Goal: Task Accomplishment & Management: Use online tool/utility

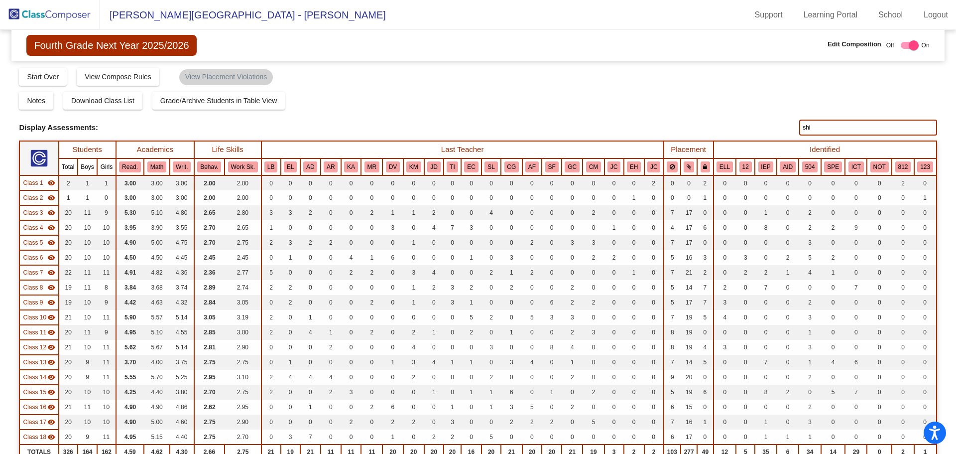
scroll to position [1652, 0]
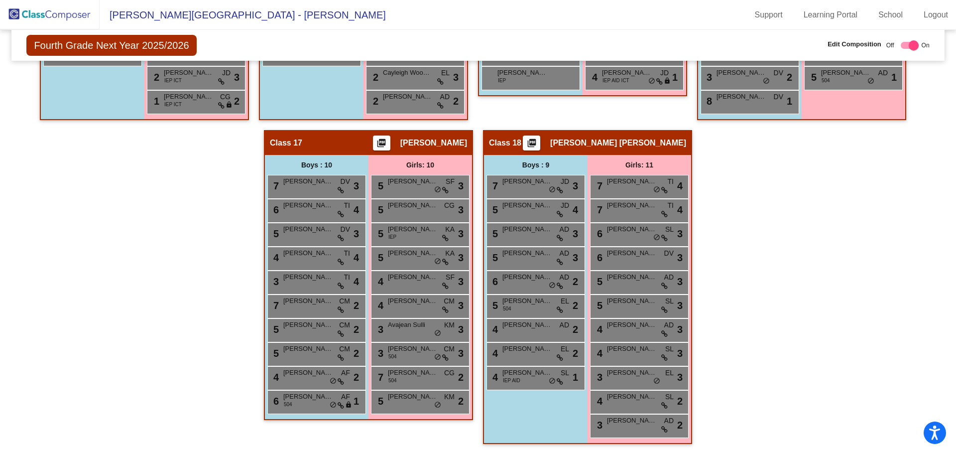
click at [51, 9] on img at bounding box center [50, 14] width 100 height 29
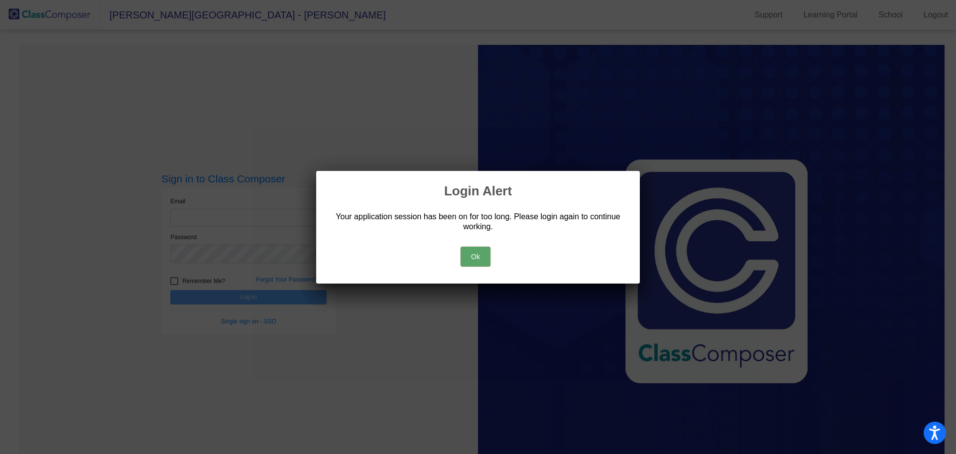
click at [478, 260] on button "Ok" at bounding box center [476, 257] width 30 height 20
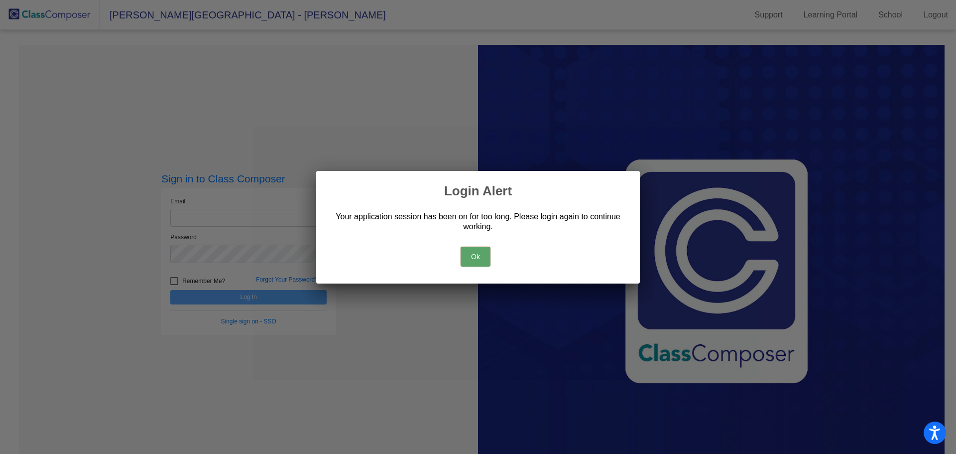
click at [470, 254] on button "Ok" at bounding box center [476, 257] width 30 height 20
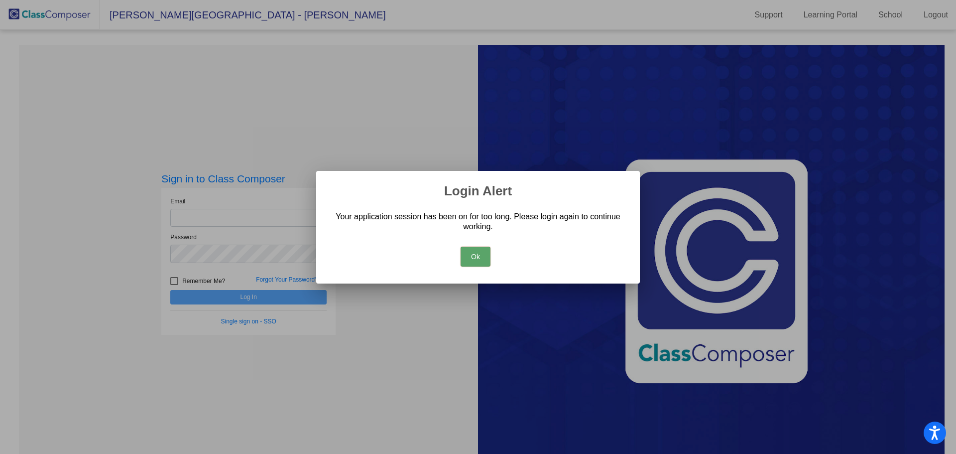
click at [470, 254] on button "Ok" at bounding box center [476, 257] width 30 height 20
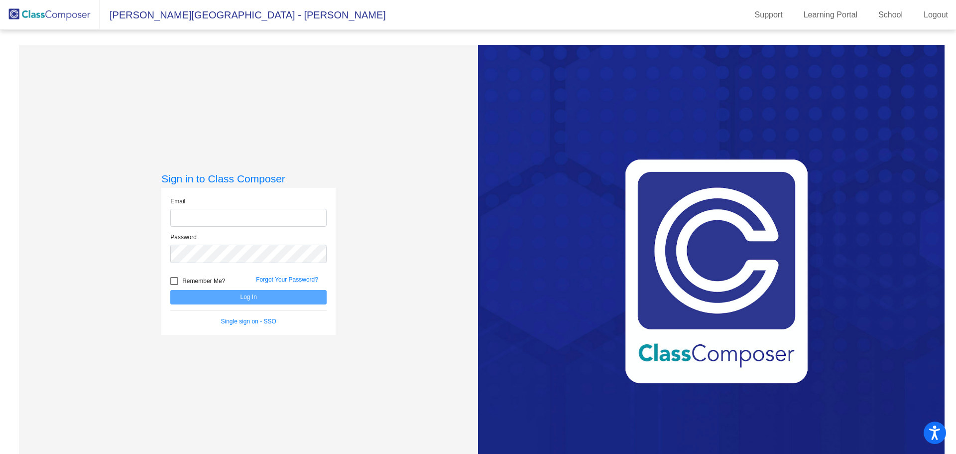
click at [214, 208] on div "Email" at bounding box center [248, 212] width 156 height 30
click at [213, 213] on input "email" at bounding box center [248, 218] width 156 height 18
type input "[PERSON_NAME][EMAIL_ADDRESS][DOMAIN_NAME]"
click at [248, 263] on div "Password" at bounding box center [248, 251] width 171 height 36
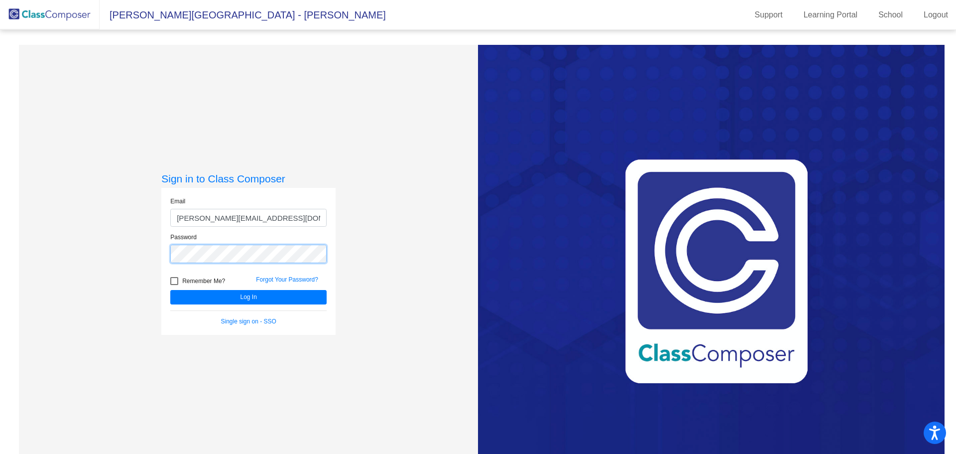
click at [170, 290] on button "Log In" at bounding box center [248, 297] width 156 height 14
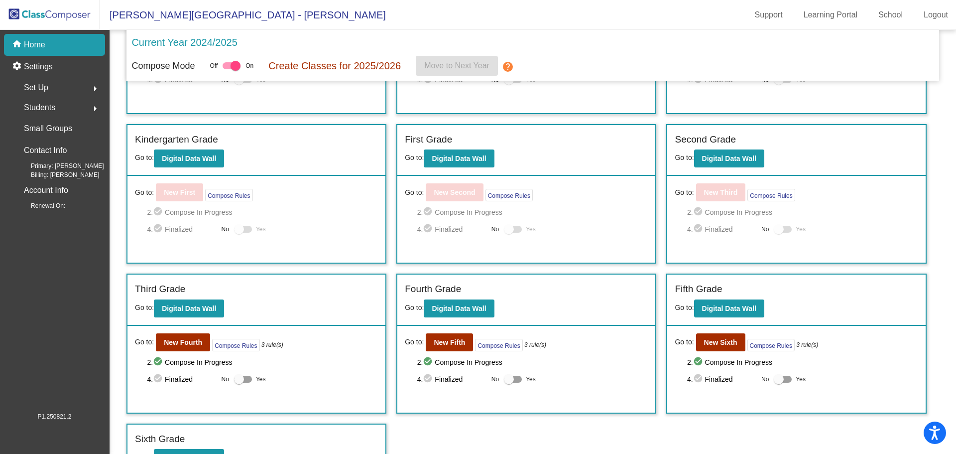
scroll to position [114, 0]
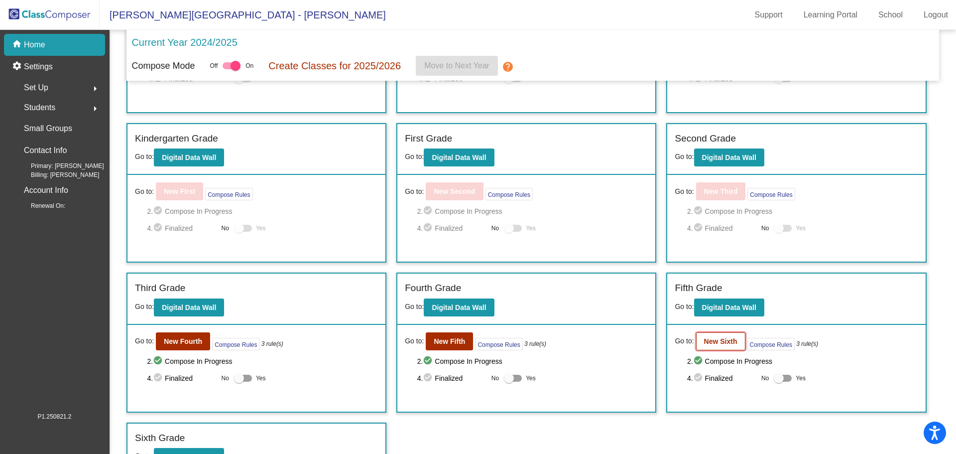
click at [720, 336] on button "New Sixth" at bounding box center [720, 341] width 49 height 18
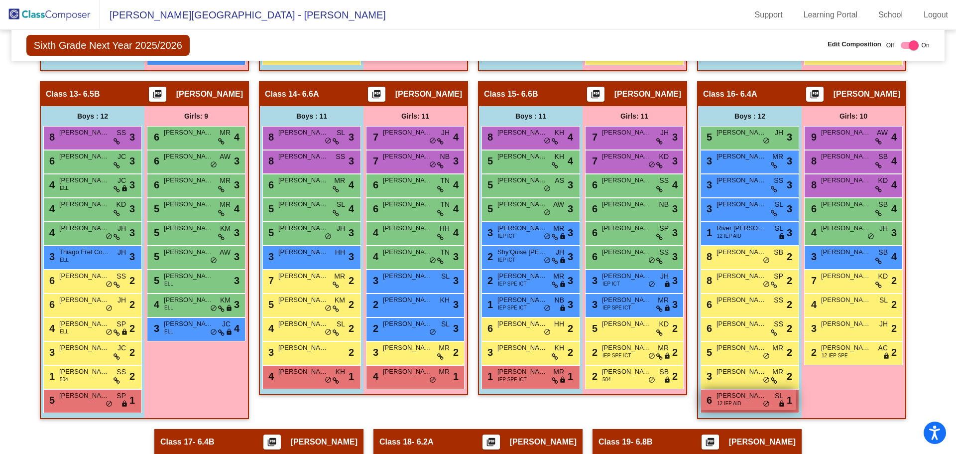
scroll to position [1439, 0]
